Goal: Subscribe to service/newsletter

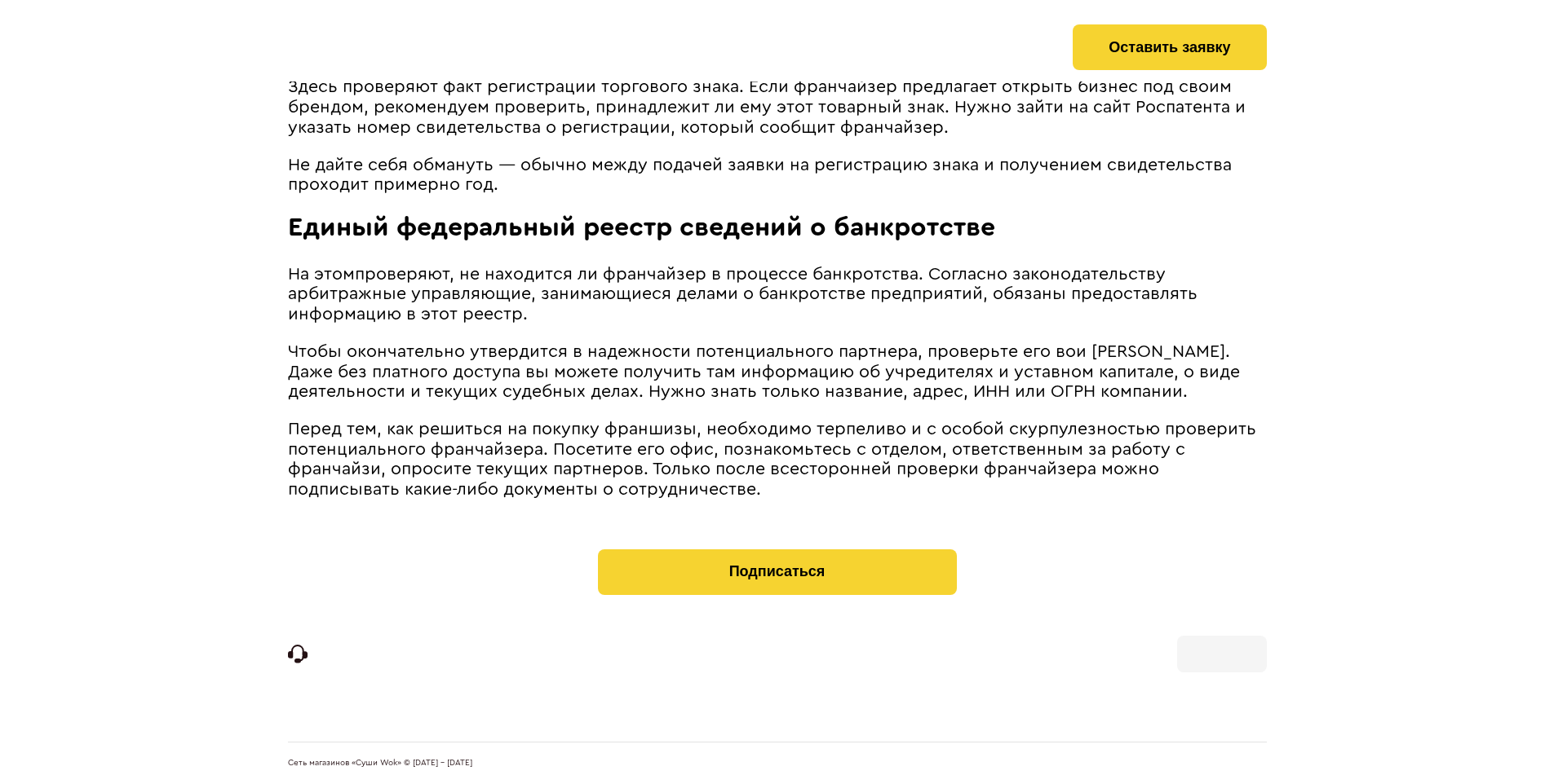
scroll to position [1639, 0]
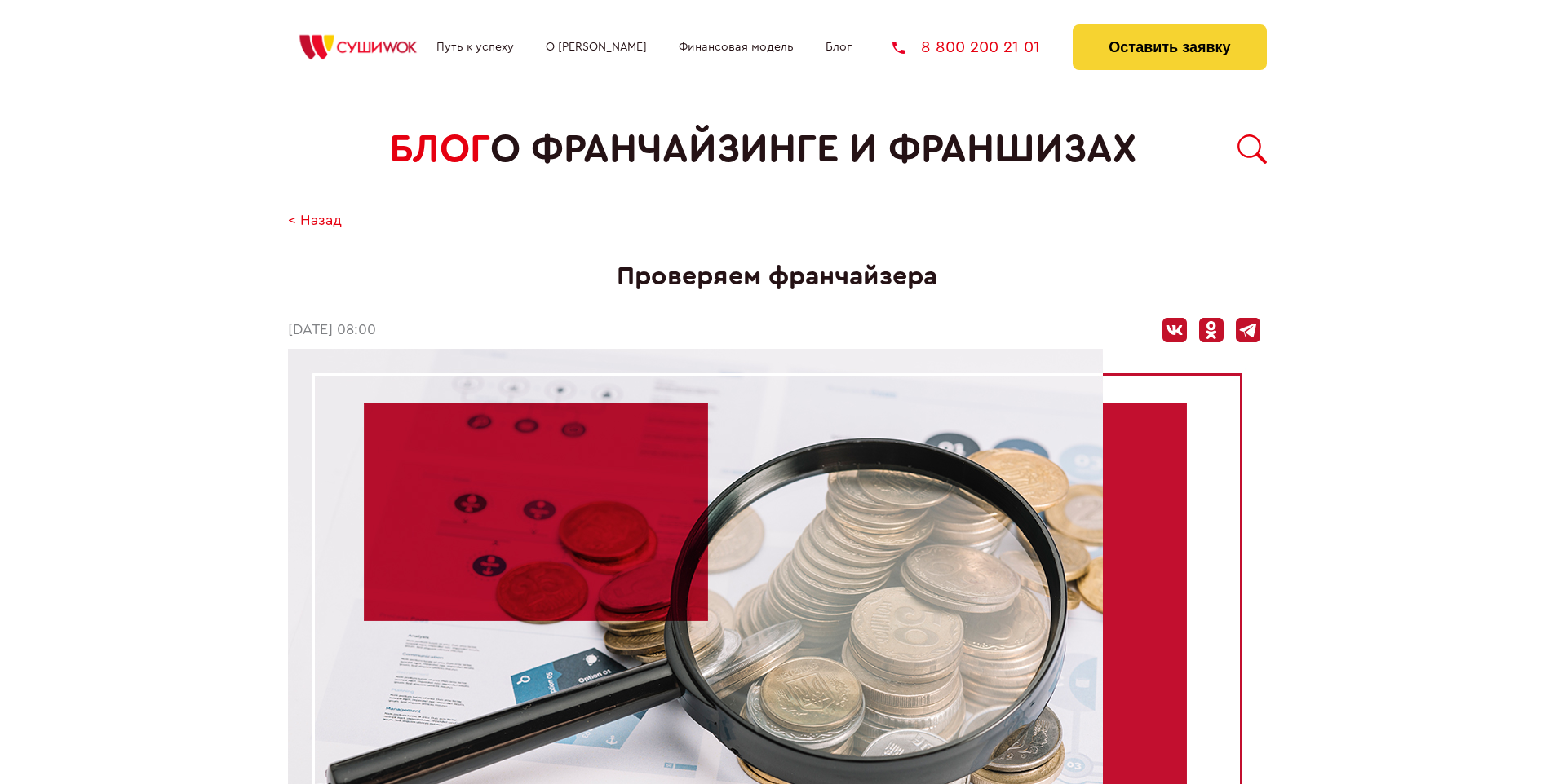
scroll to position [1679, 0]
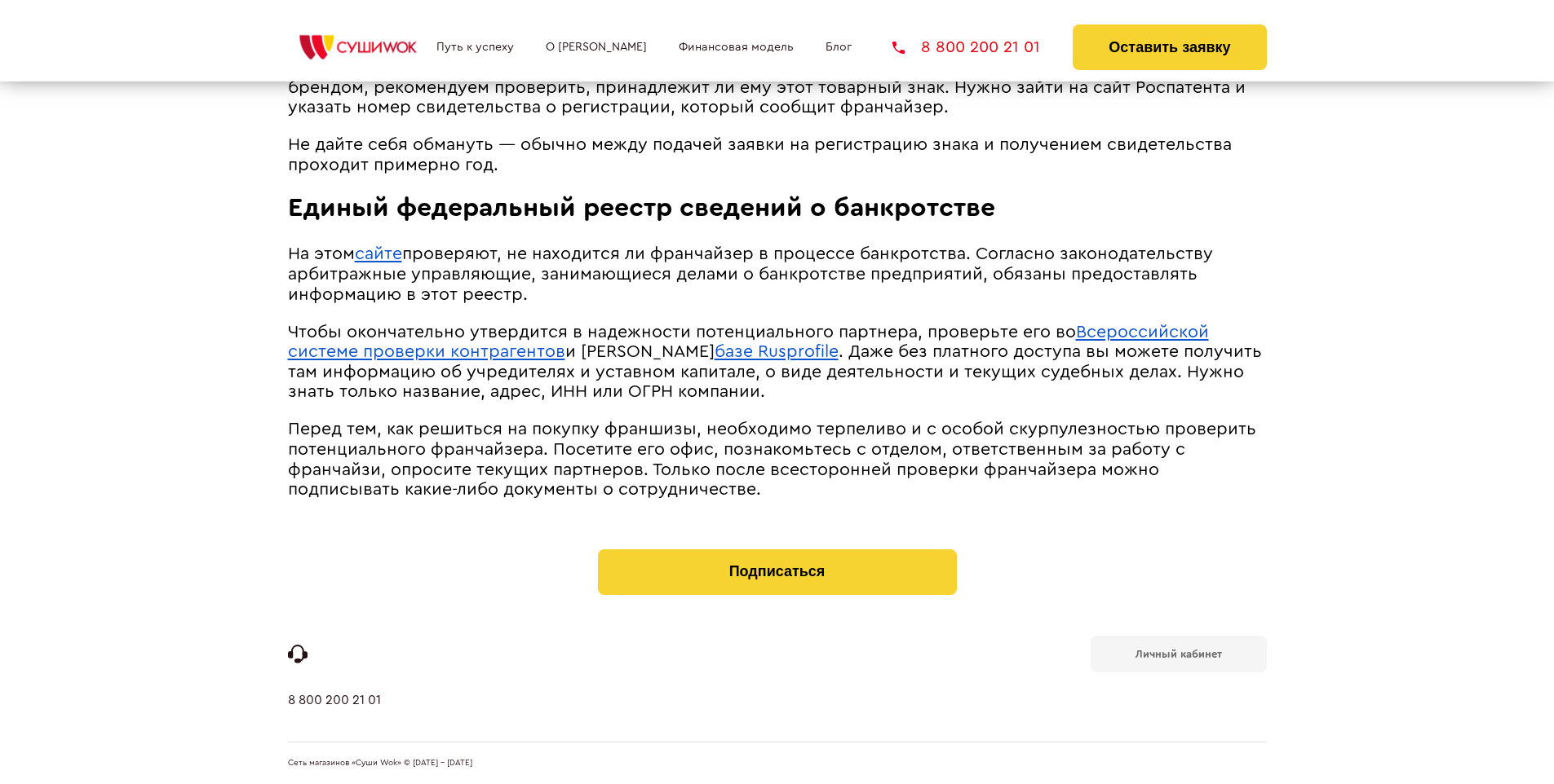
click at [1178, 652] on b "Личный кабинет" at bounding box center [1178, 654] width 87 height 10
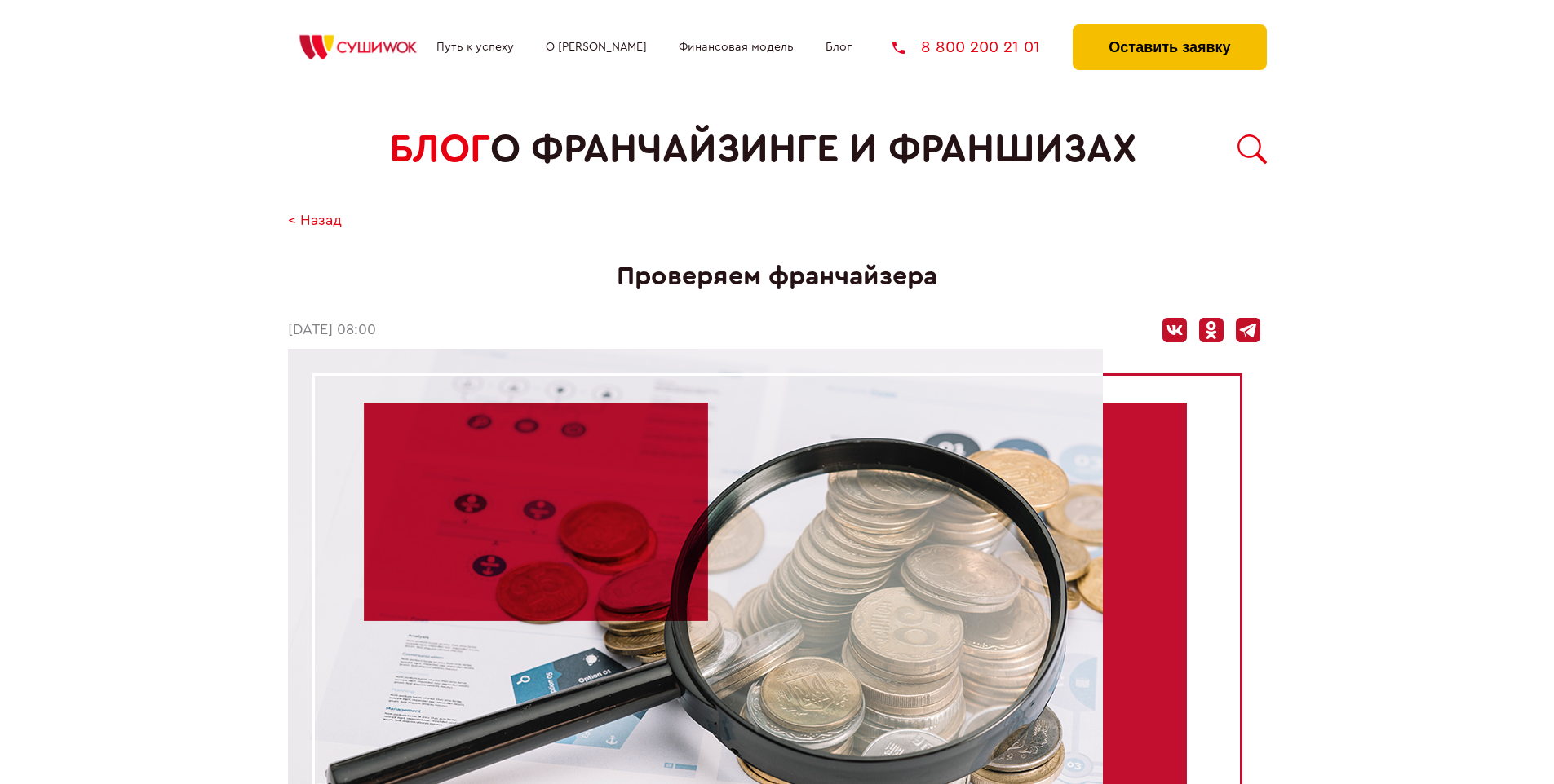
click at [1169, 29] on button "Оставить заявку" at bounding box center [1169, 47] width 193 height 46
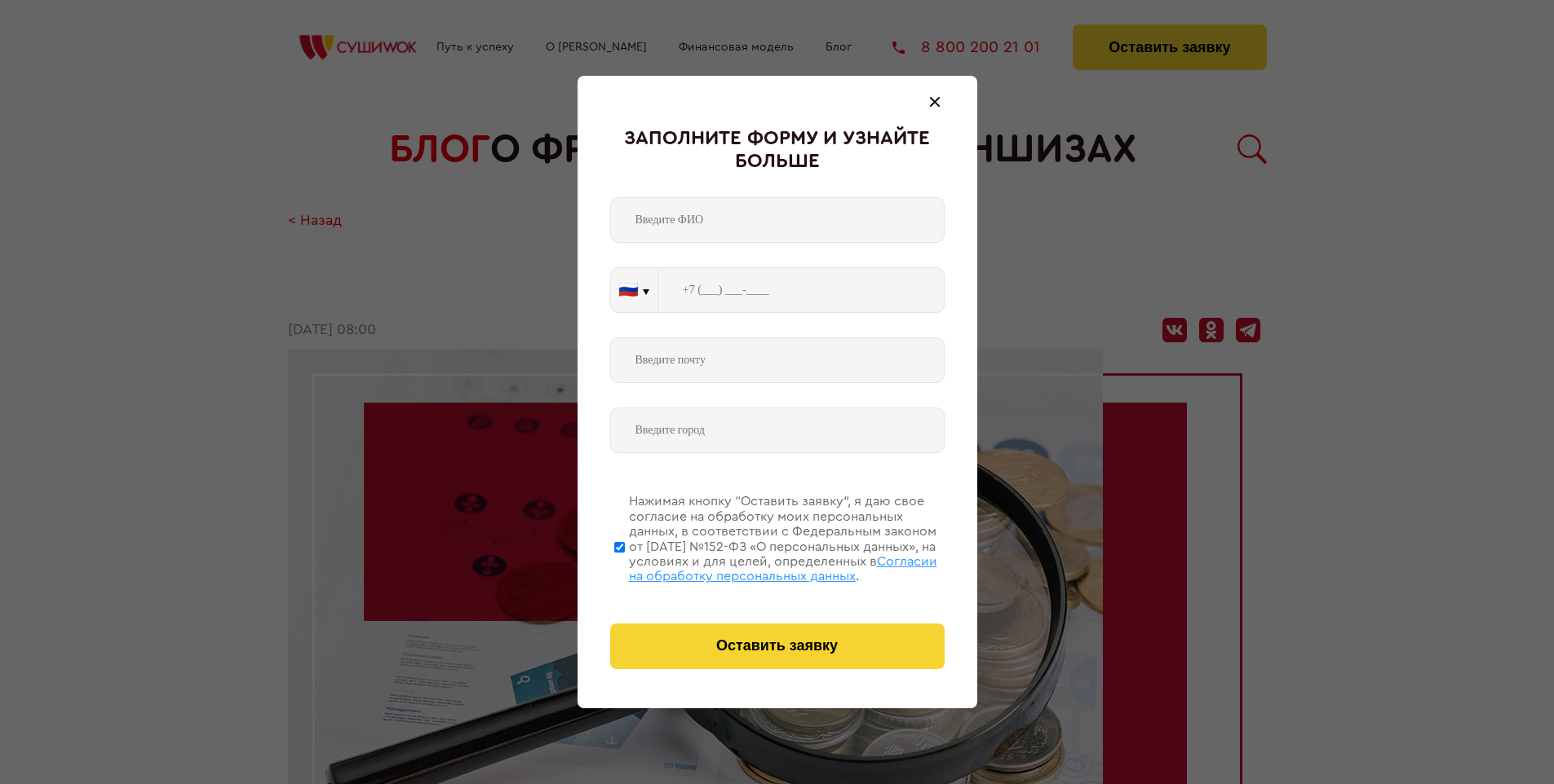
click at [756, 567] on span "Согласии на обработку персональных данных" at bounding box center [783, 570] width 308 height 28
click at [625, 567] on input "Нажимая кнопку “Оставить заявку”, я даю свое согласие на обработку моих персона…" at bounding box center [620, 547] width 11 height 130
checkbox input "false"
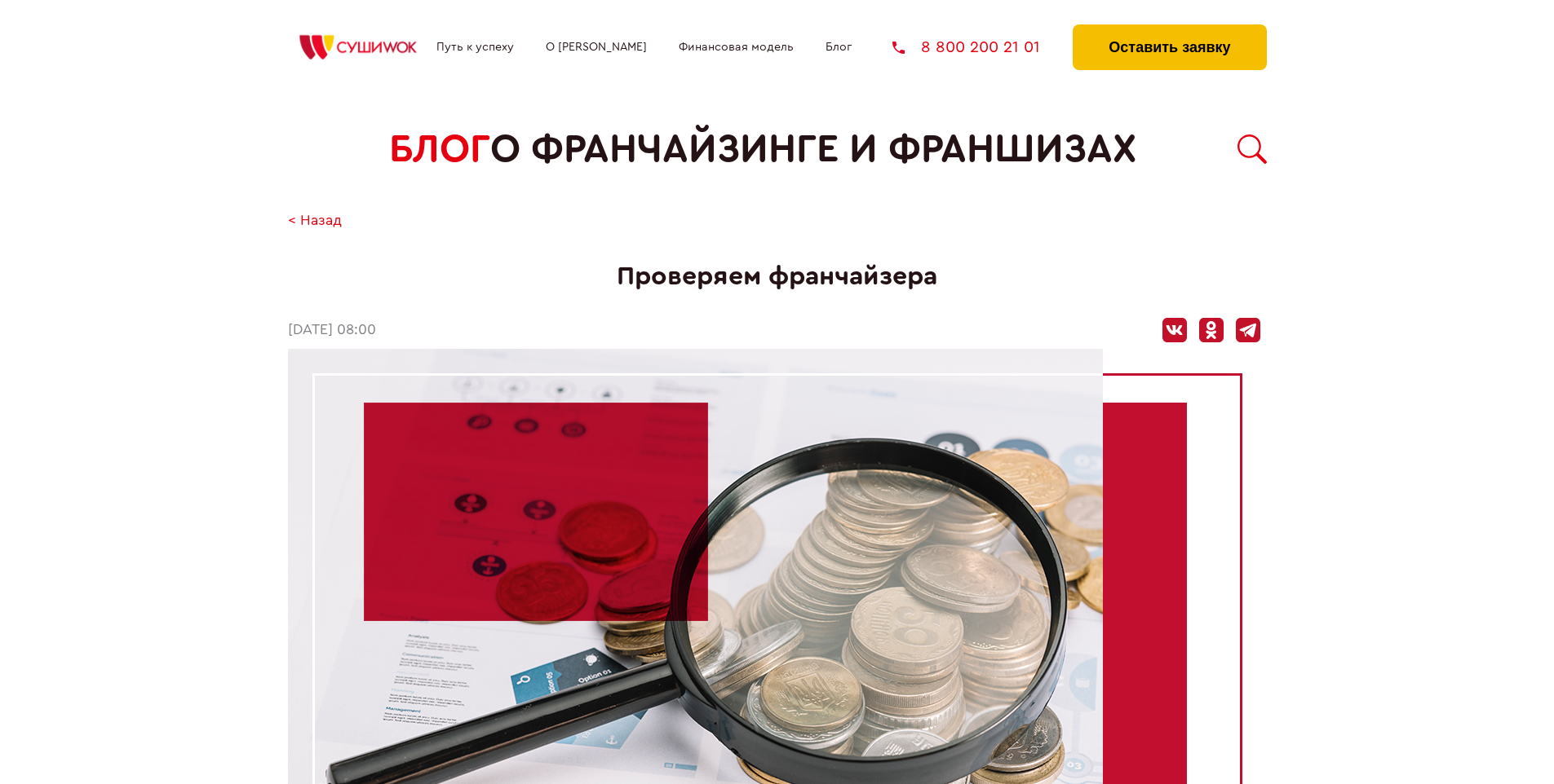
click at [1169, 29] on button "Оставить заявку" at bounding box center [1169, 47] width 193 height 46
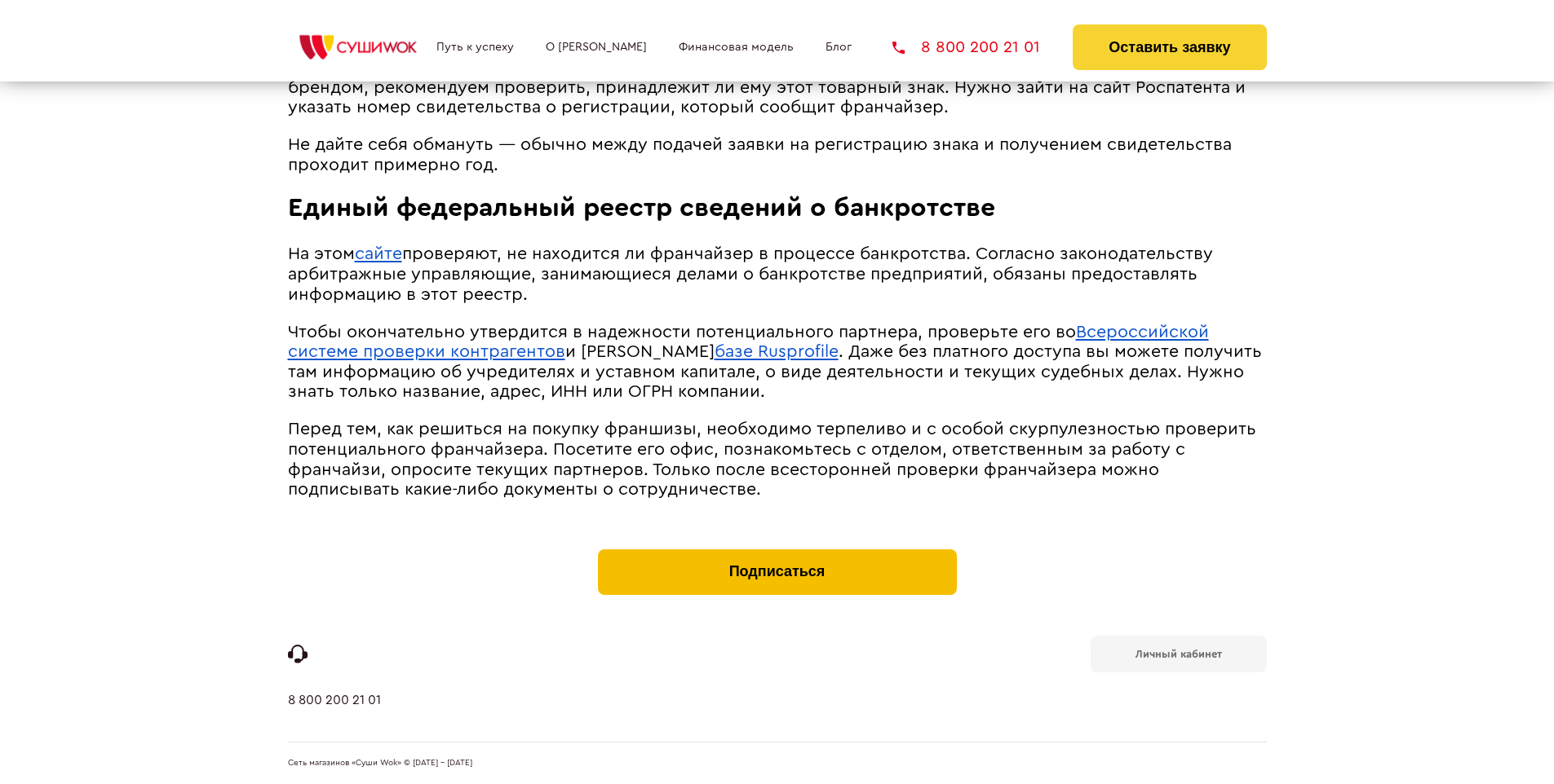
click at [777, 553] on button "Подписаться" at bounding box center [777, 572] width 359 height 46
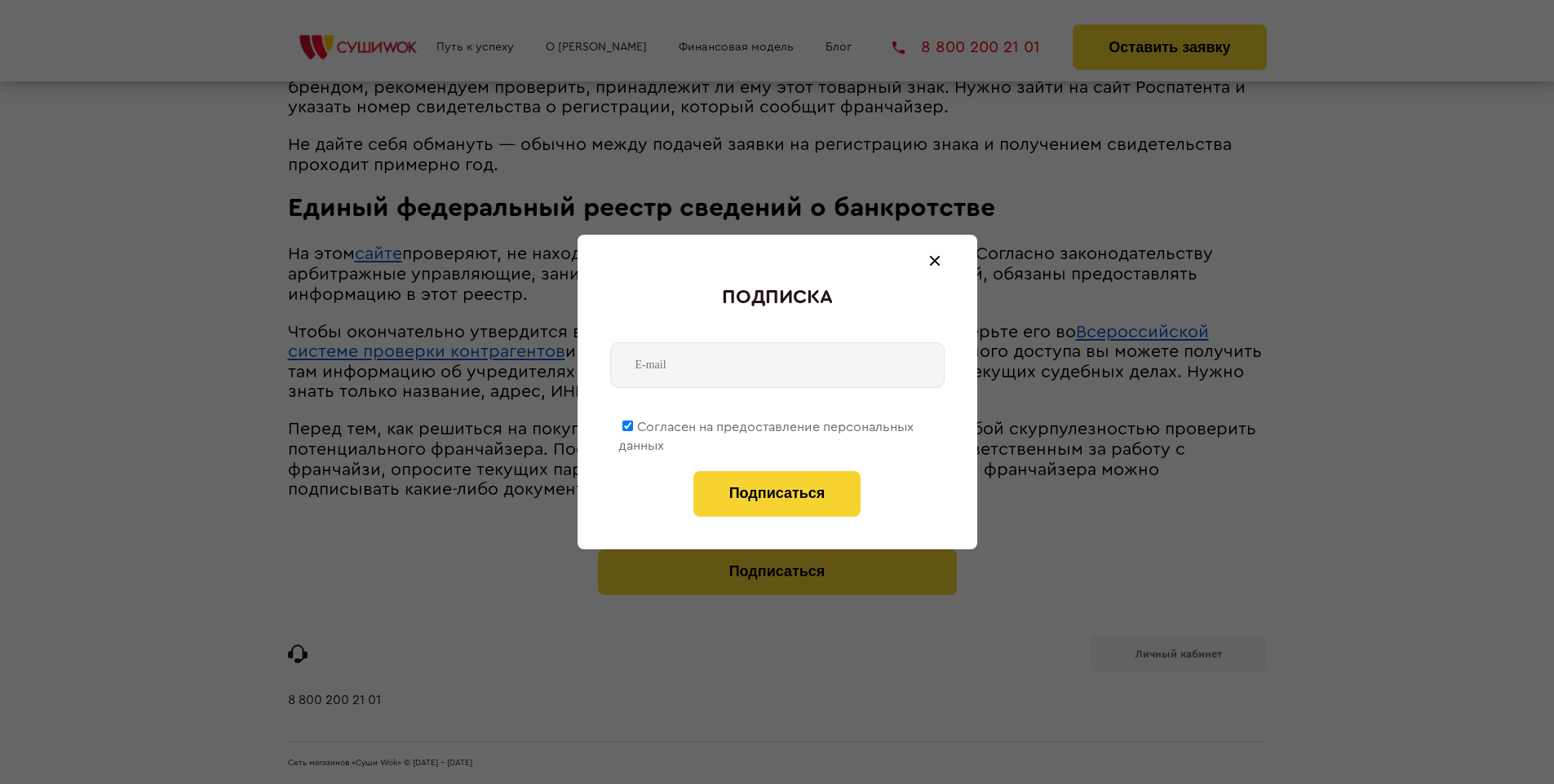
click at [767, 424] on span "Согласен на предоставление персональных данных" at bounding box center [765, 437] width 295 height 32
click at [633, 424] on input "Согласен на предоставление персональных данных" at bounding box center [628, 426] width 11 height 10
checkbox input "false"
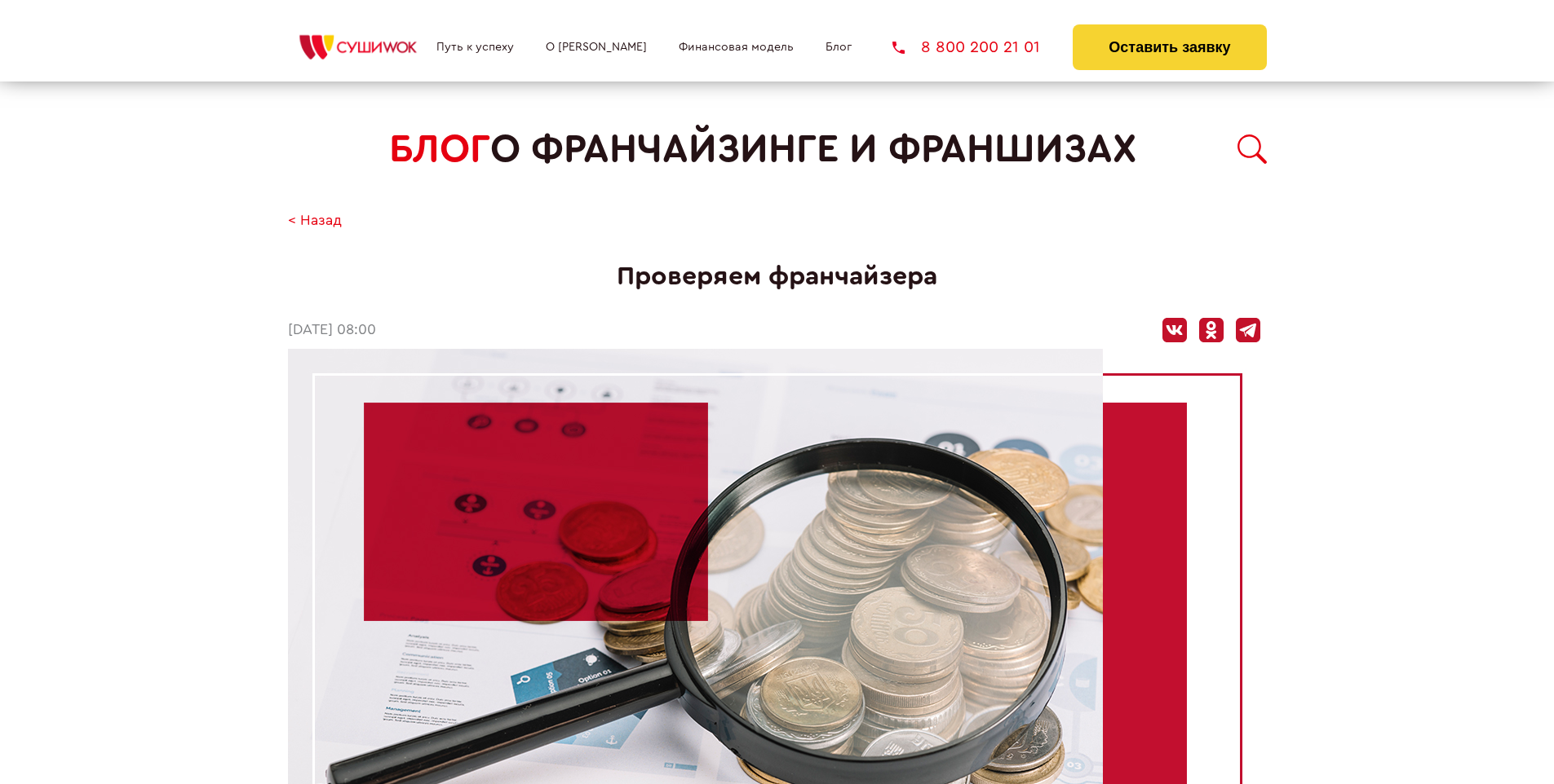
scroll to position [1679, 0]
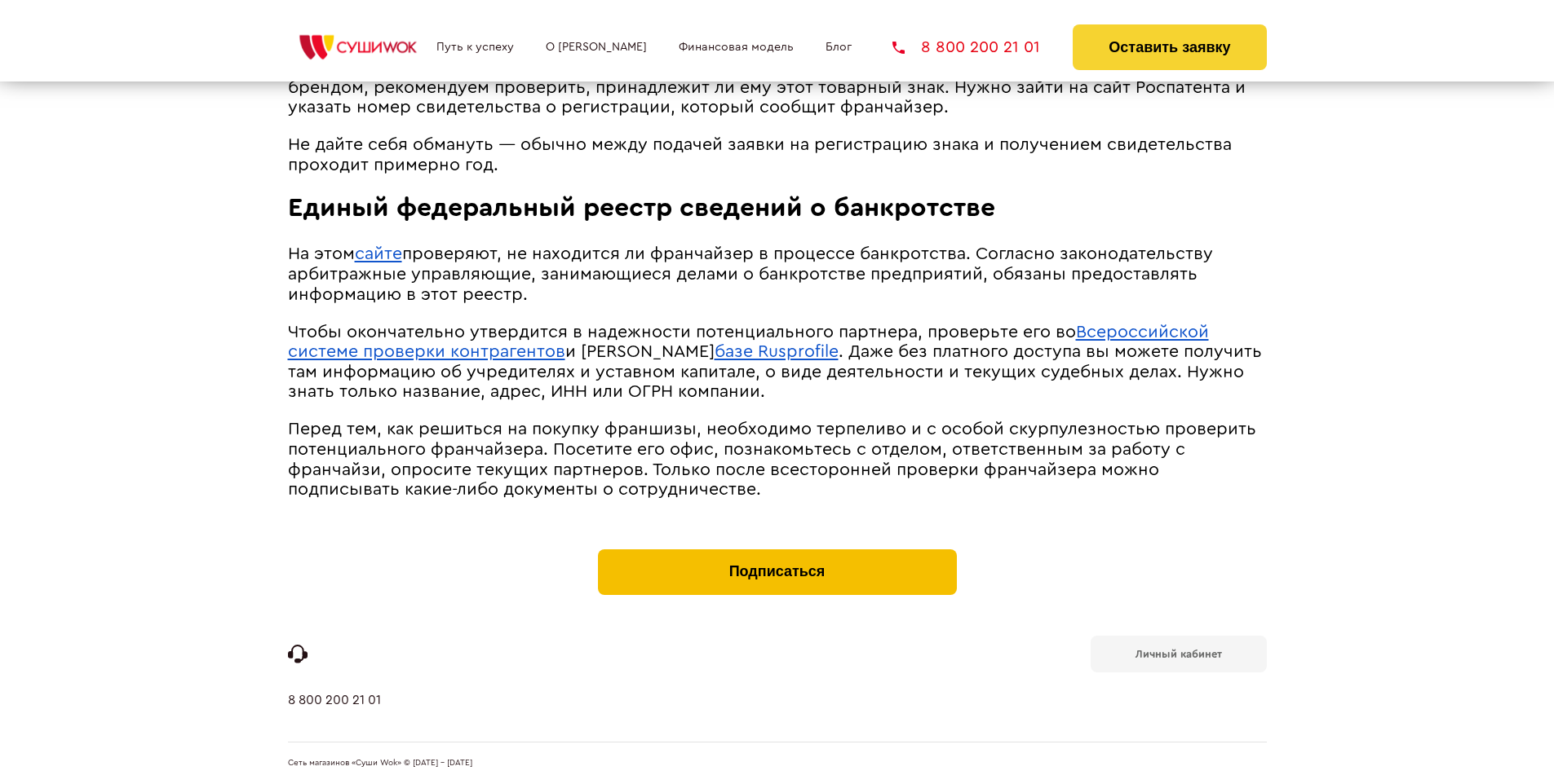
click at [777, 553] on button "Подписаться" at bounding box center [777, 572] width 359 height 46
